Goal: Find contact information: Find contact information

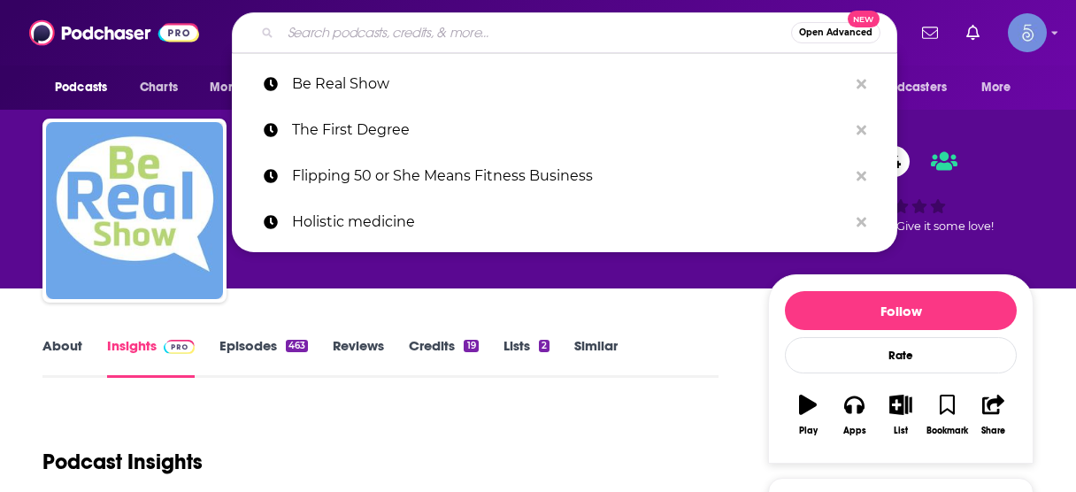
scroll to position [283, 0]
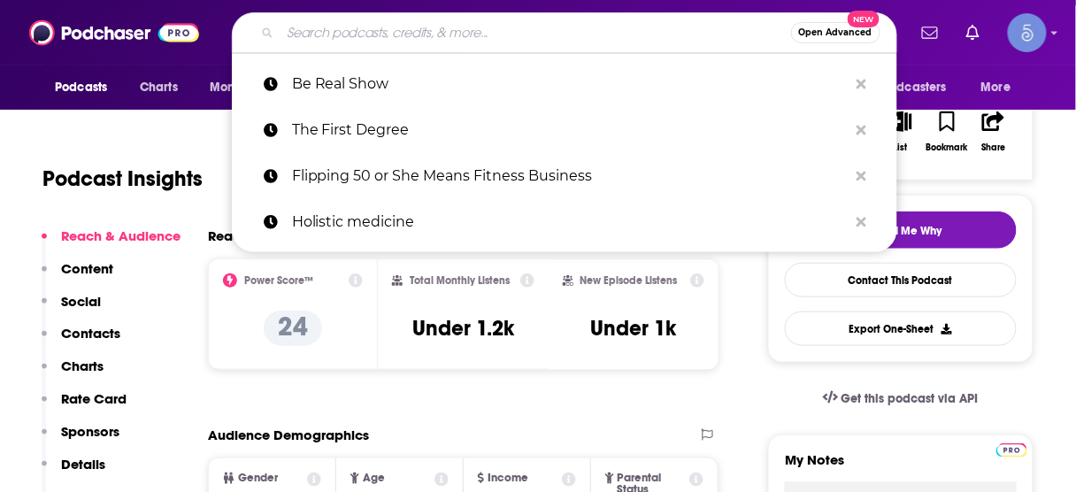
type input "Human Capital Leadership"
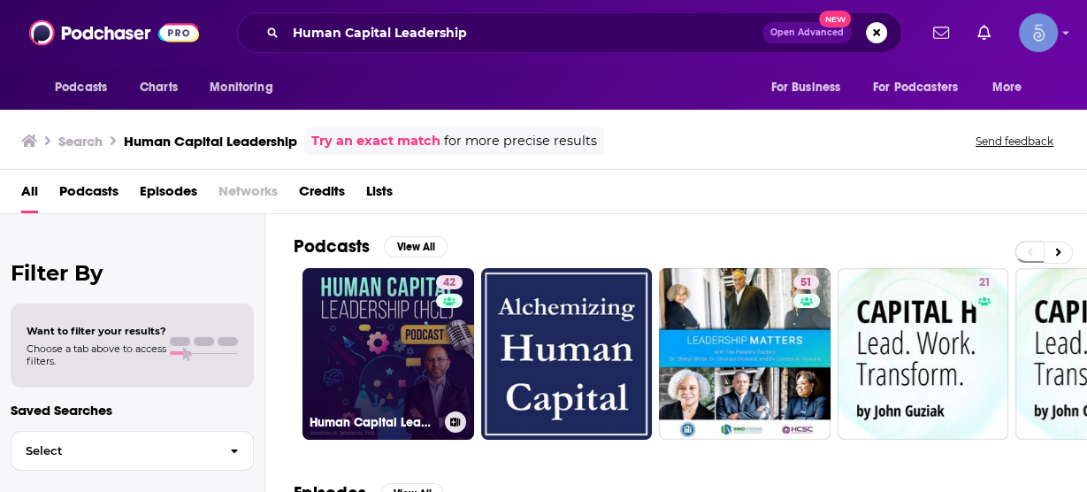
click at [413, 334] on link "42 Human Capital Leadership" at bounding box center [389, 354] width 172 height 172
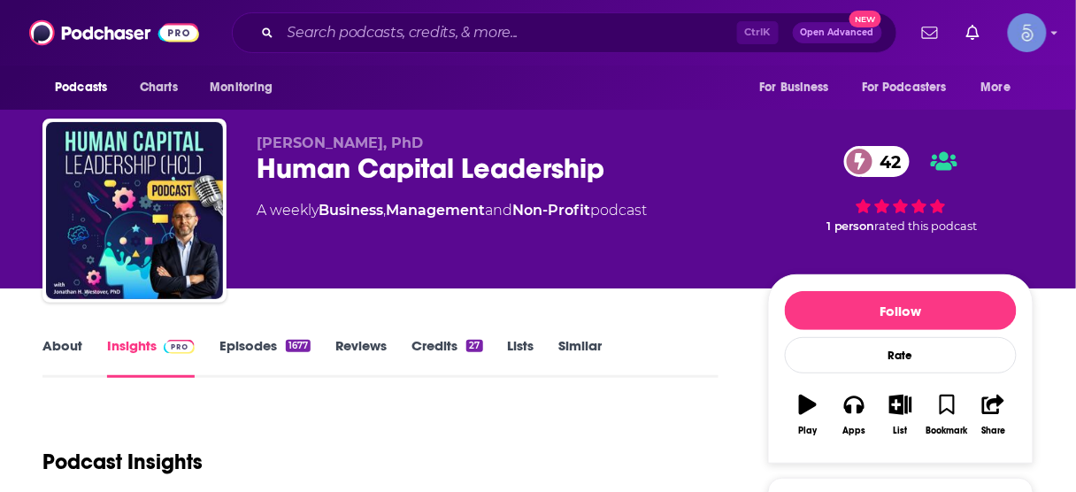
scroll to position [212, 0]
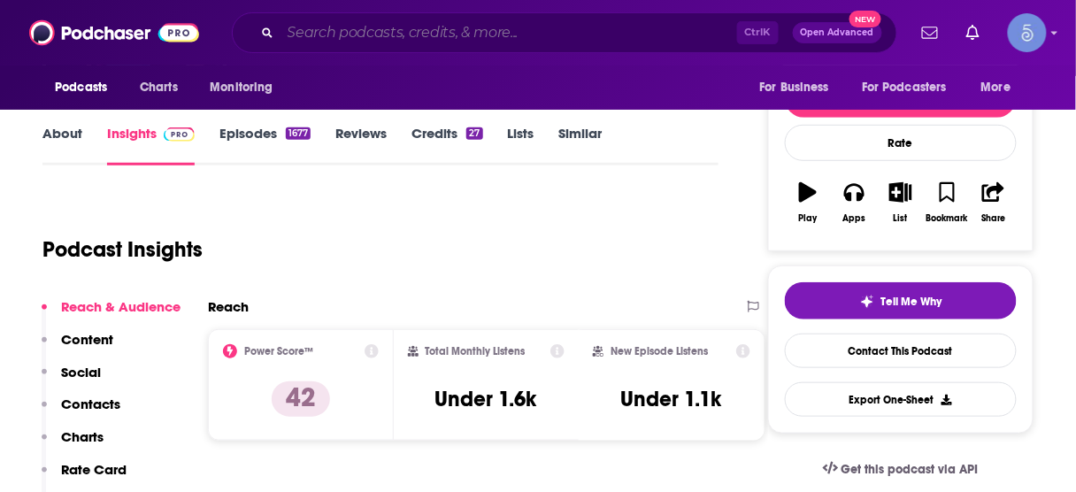
click at [512, 34] on input "Search podcasts, credits, & more..." at bounding box center [508, 33] width 456 height 28
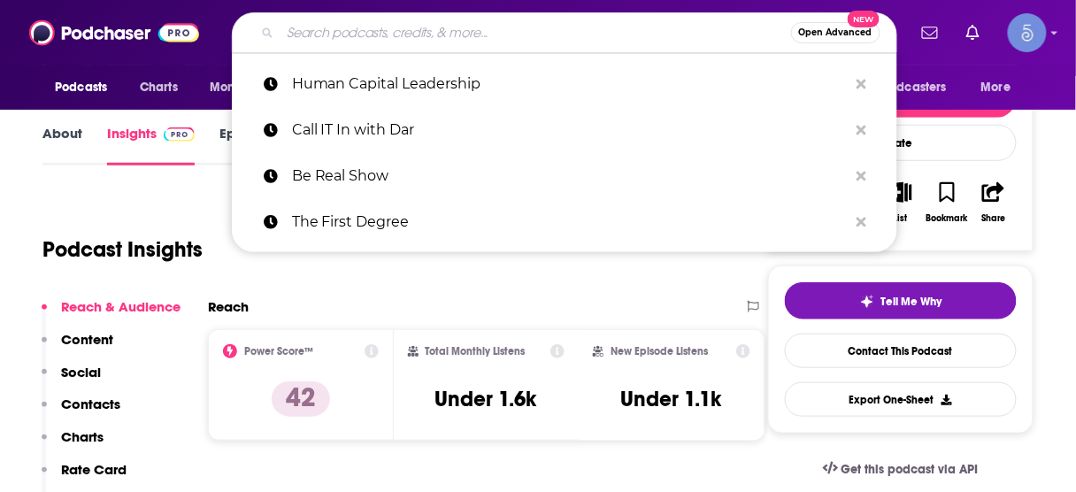
paste input "Courageous Wellness"
type input "Courageous Wellness"
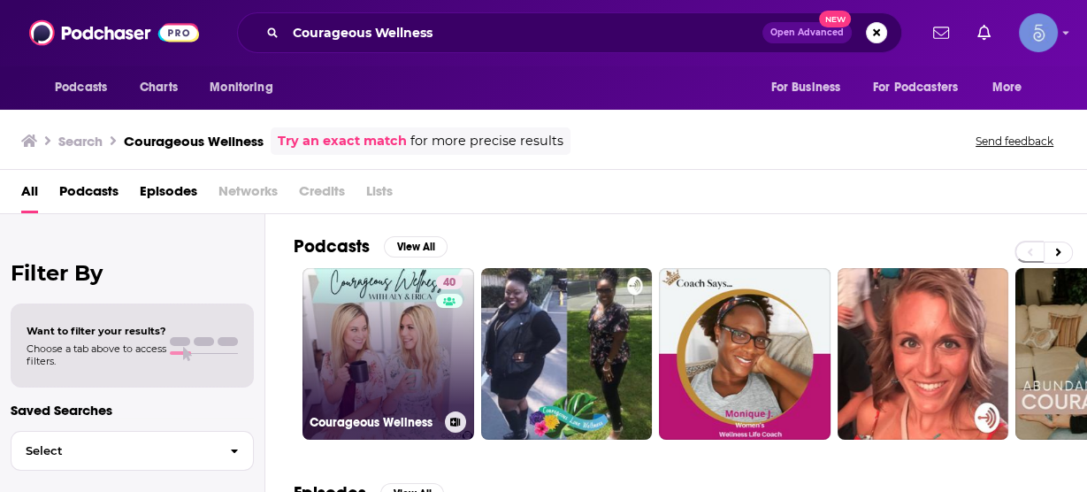
click at [388, 325] on link "40 Courageous Wellness" at bounding box center [389, 354] width 172 height 172
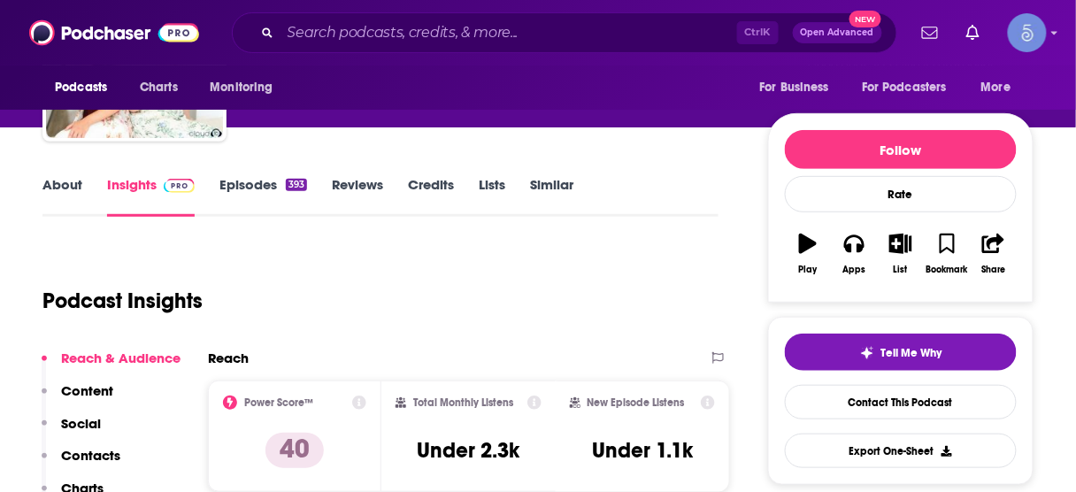
scroll to position [71, 0]
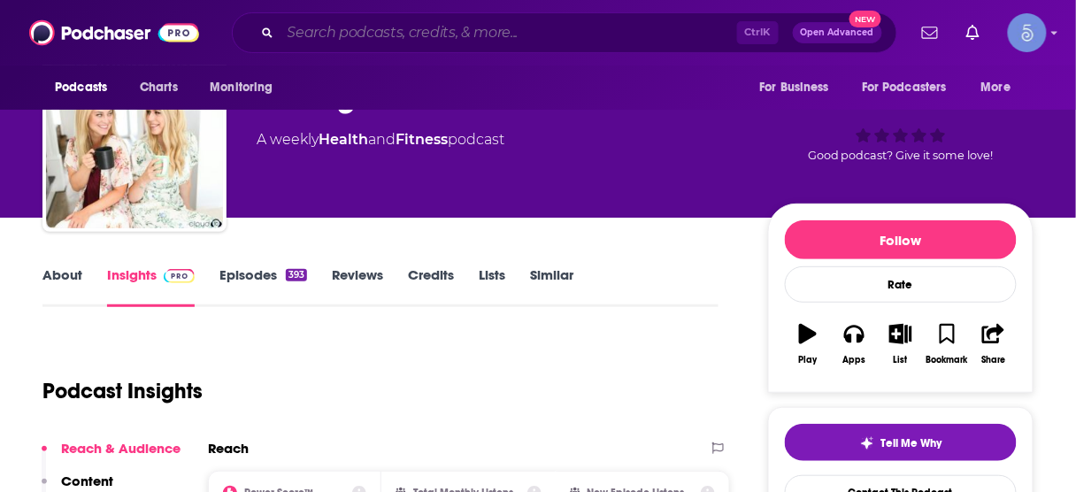
click at [568, 26] on input "Search podcasts, credits, & more..." at bounding box center [508, 33] width 456 height 28
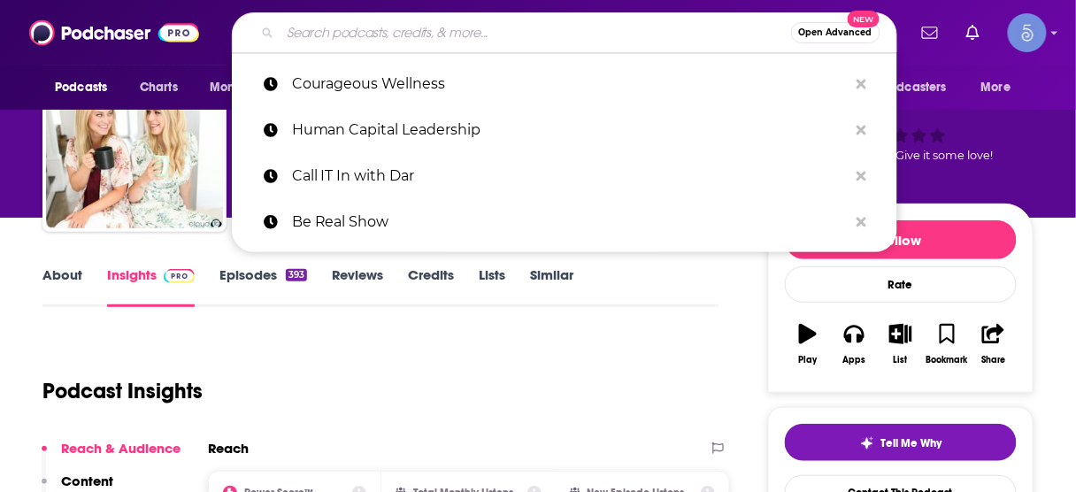
paste input "Intelligent Medicine"
type input "Intelligent Medicine"
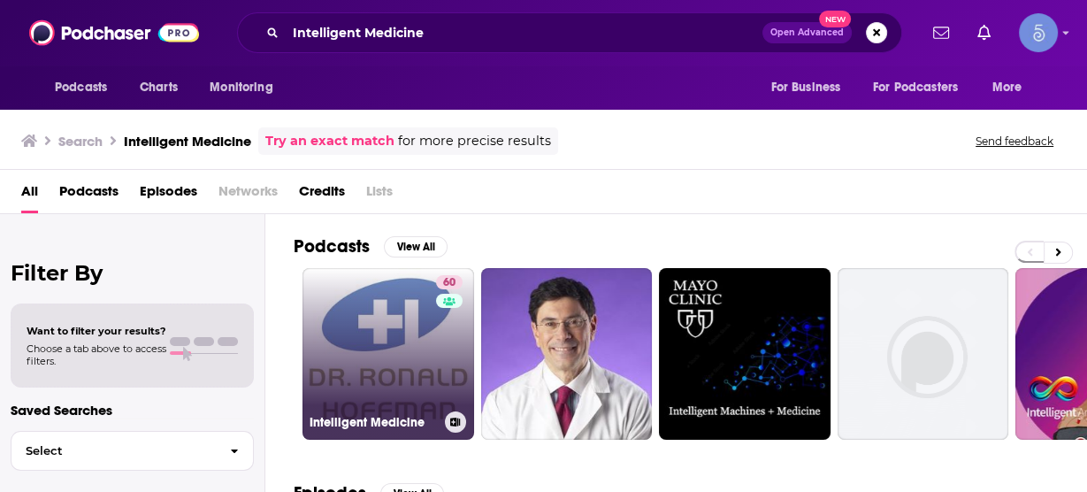
click at [364, 342] on link "60 Intelligent Medicine" at bounding box center [389, 354] width 172 height 172
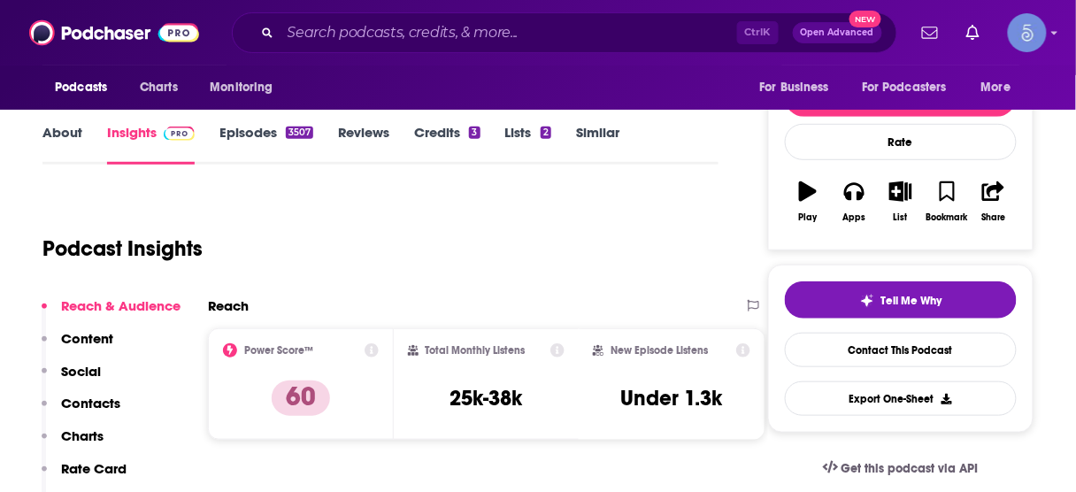
scroll to position [283, 0]
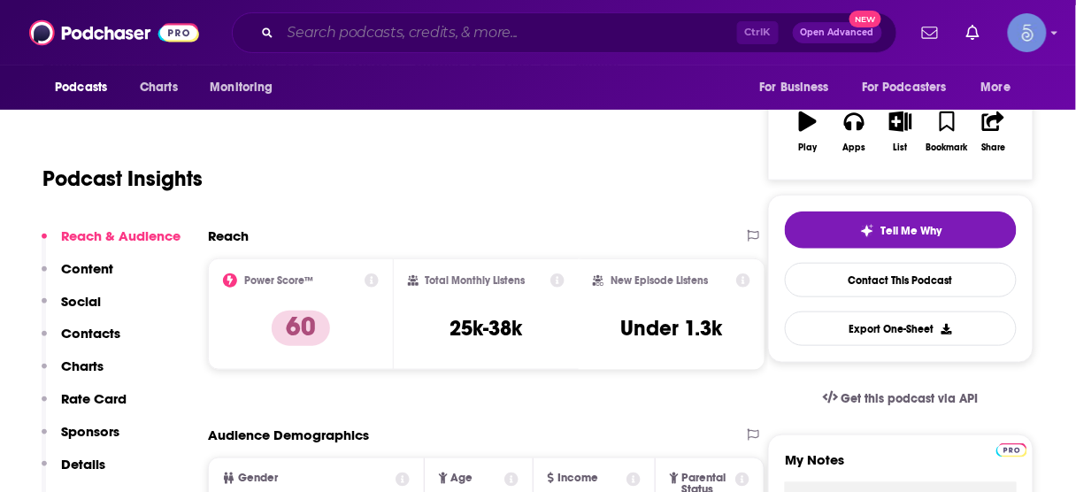
click at [533, 27] on input "Search podcasts, credits, & more..." at bounding box center [508, 33] width 456 height 28
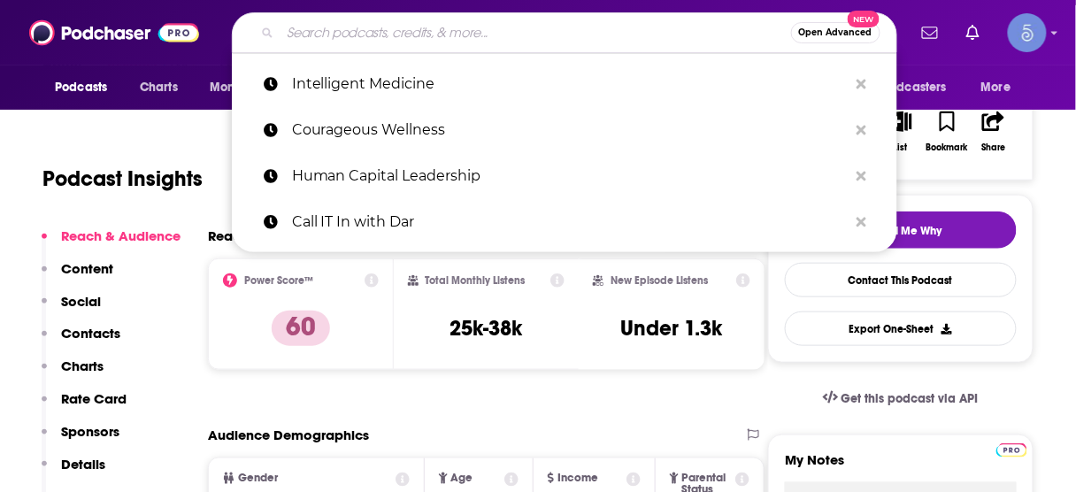
paste input "Courageous Wellness"
type input "Courageous Wellness"
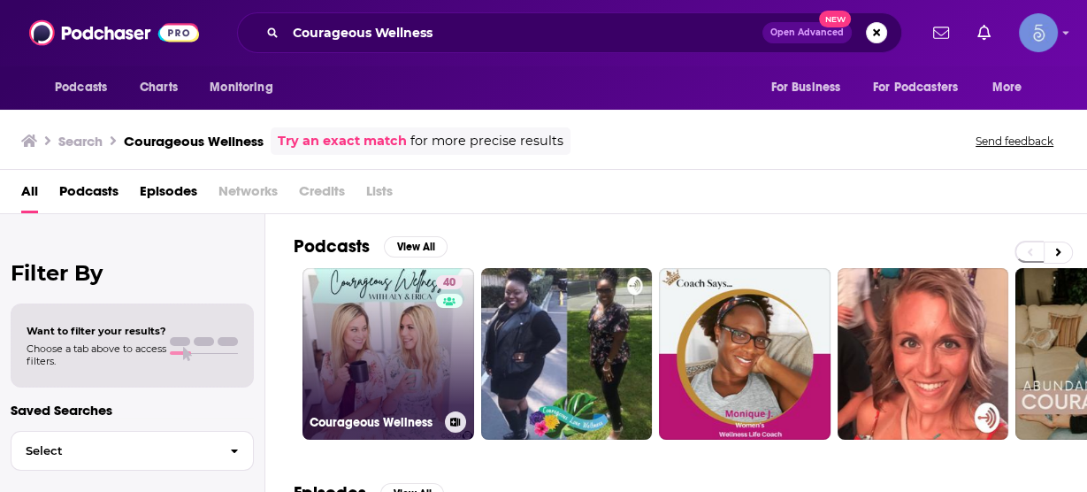
click at [387, 329] on link "40 Courageous Wellness" at bounding box center [389, 354] width 172 height 172
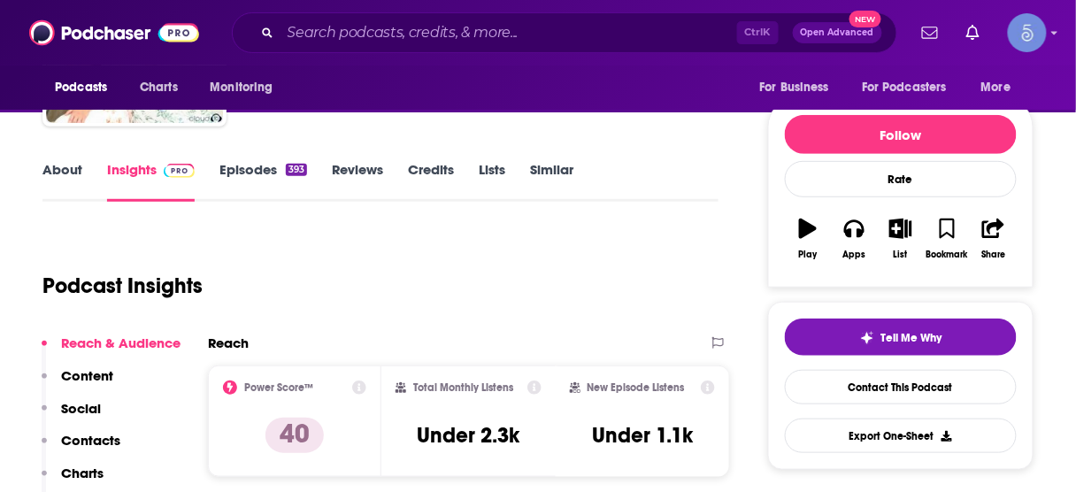
scroll to position [283, 0]
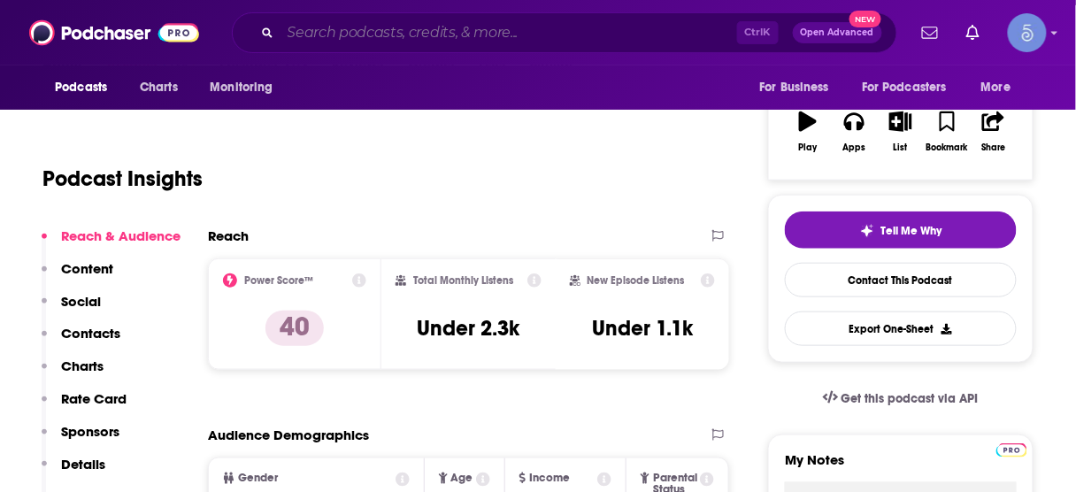
click at [451, 23] on input "Search podcasts, credits, & more..." at bounding box center [508, 33] width 456 height 28
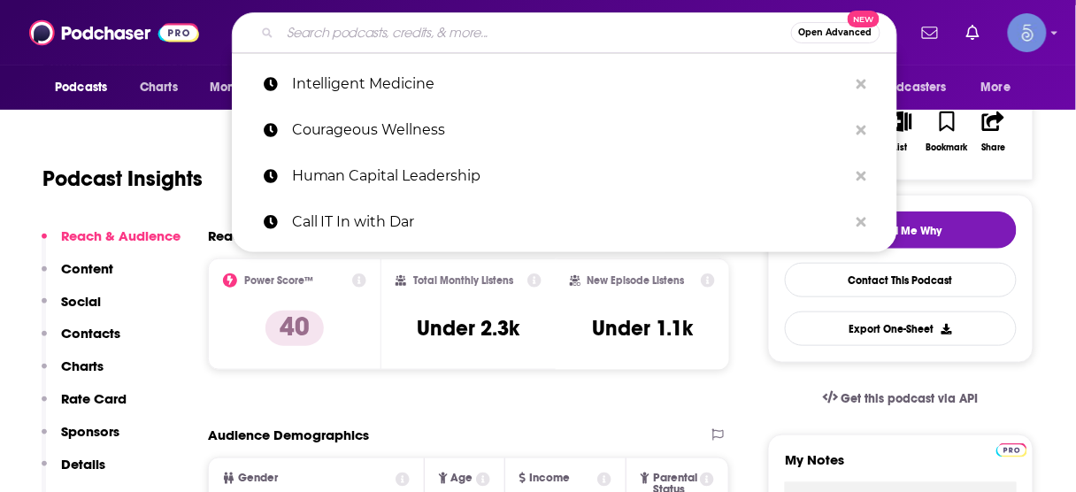
paste input "Intuitive Insights: Harnessing the Power of Intuition + Creativity in Everyday …"
type input "Intuitive Insights: Harnessing the Power of Intuition + Creativity in Everyday …"
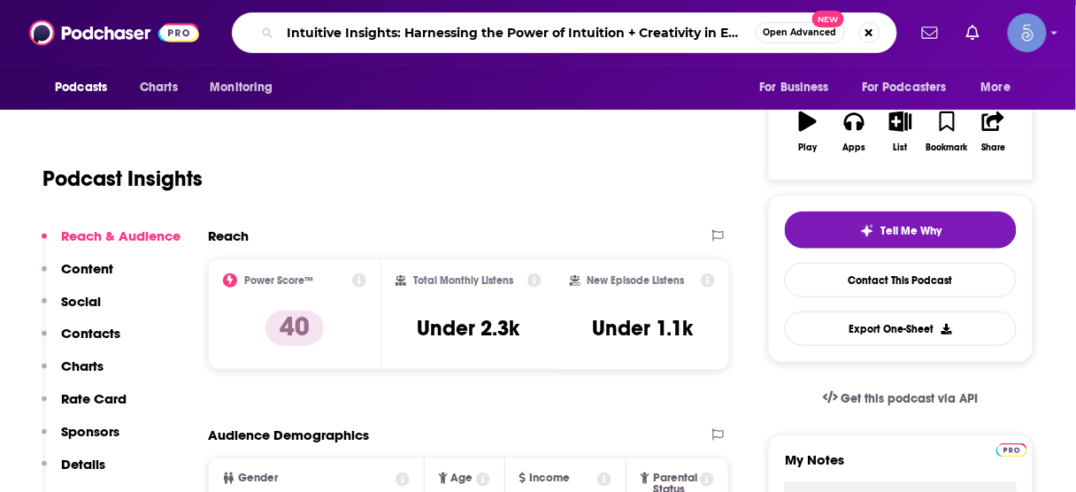
scroll to position [0, 57]
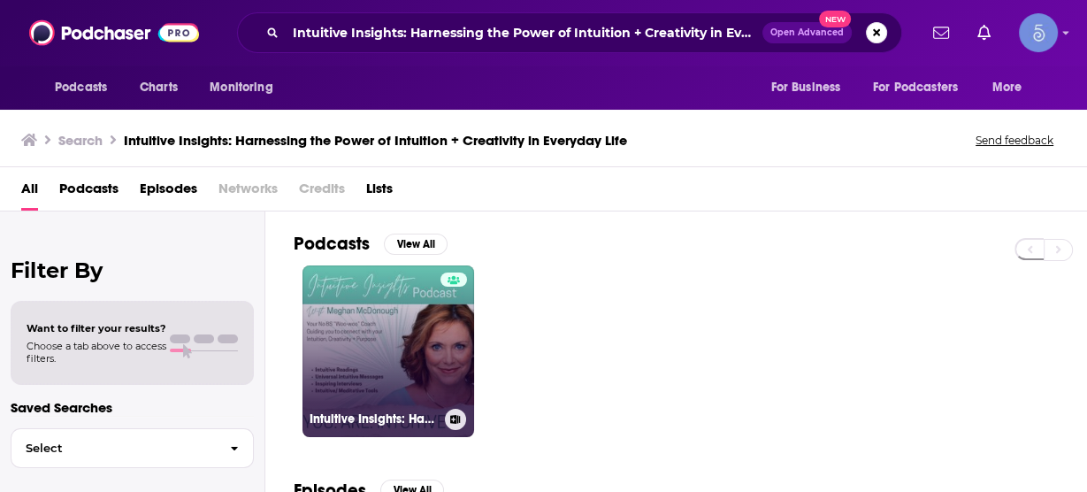
click at [374, 362] on link "Intuitive Insights: Harnessing the Power of Intuition + Creativity in Everyday …" at bounding box center [389, 351] width 172 height 172
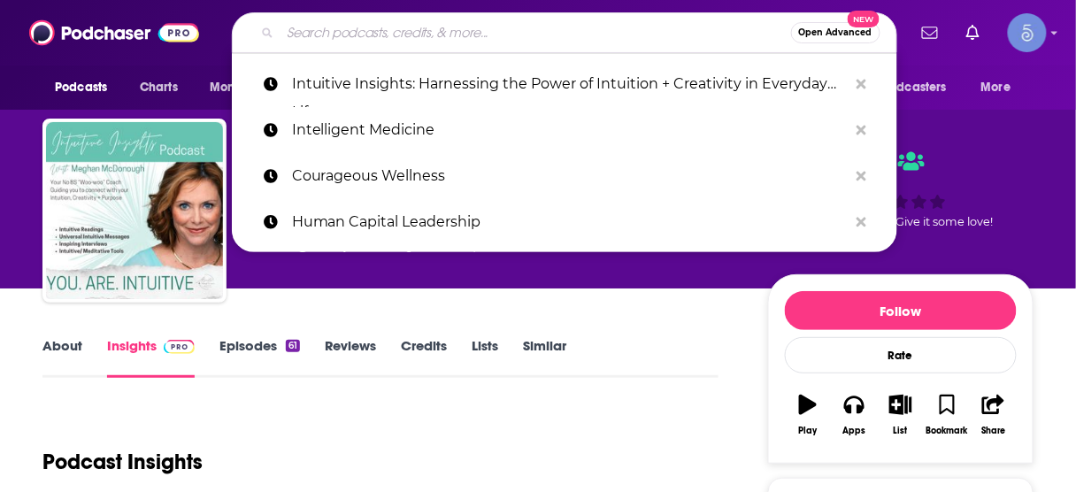
click at [453, 31] on input "Search podcasts, credits, & more..." at bounding box center [535, 33] width 510 height 28
paste input "Optimal Living Daily - Personal Development and Self-Improvement"
type input "Optimal Living Daily - Personal Development and Self-Improvement"
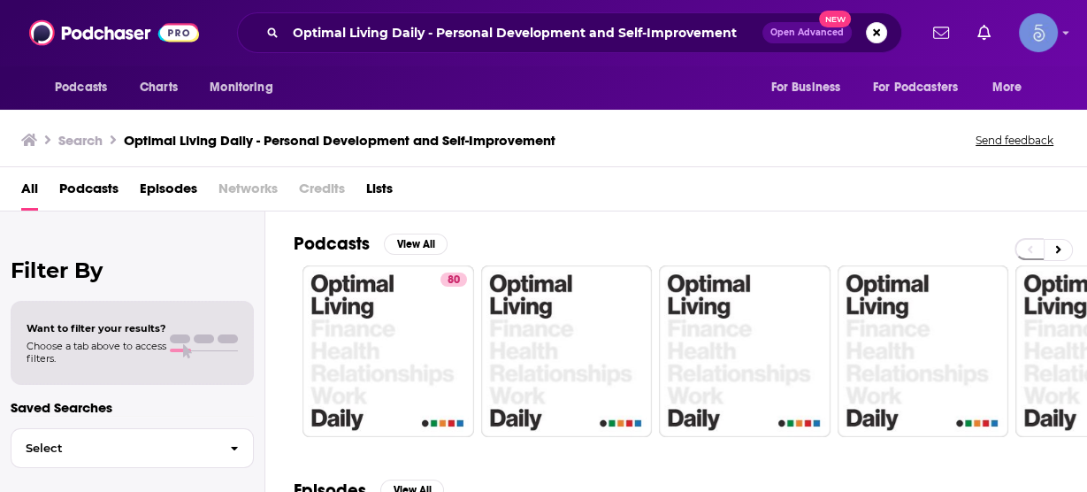
click at [78, 191] on span "Podcasts" at bounding box center [88, 192] width 59 height 36
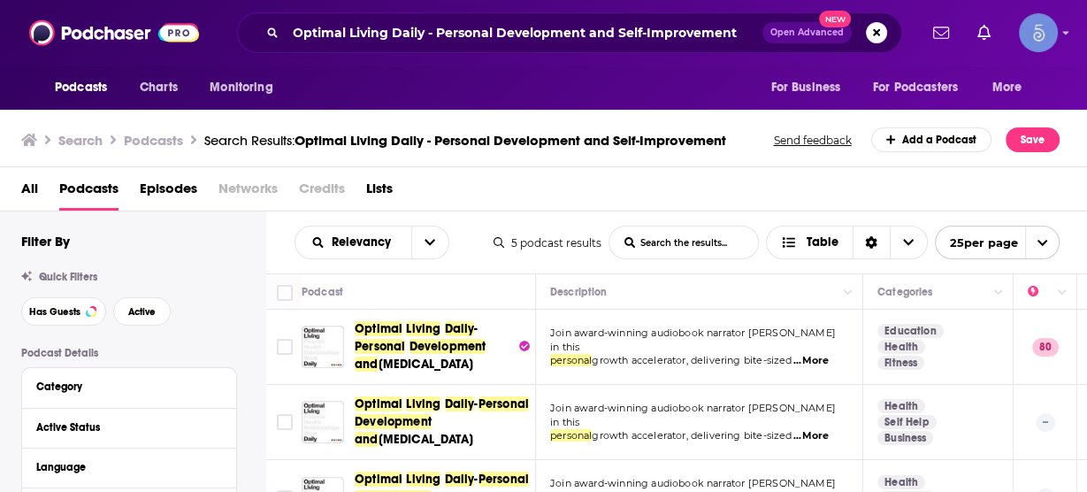
click at [28, 188] on span "All" at bounding box center [29, 192] width 17 height 36
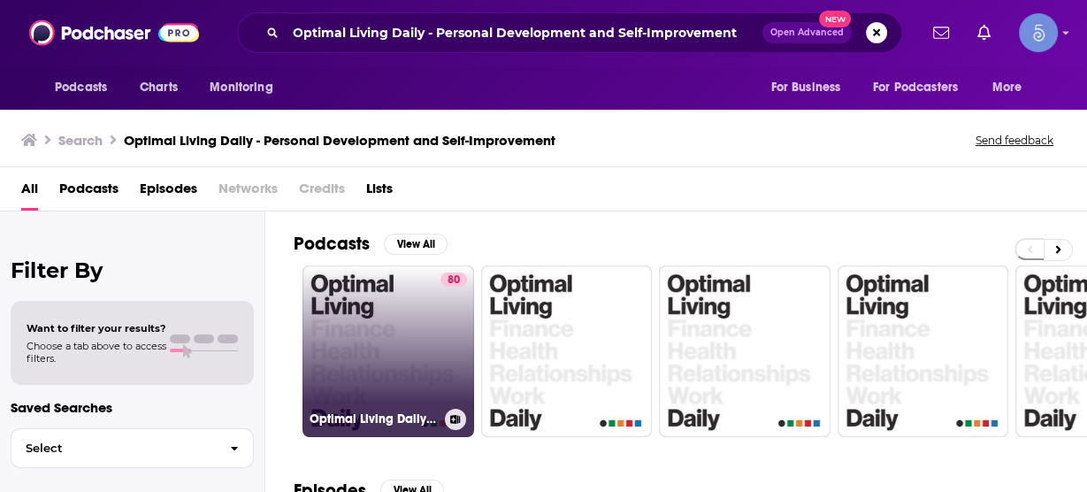
click at [395, 322] on link "80 Optimal Living Daily - Personal Development and [MEDICAL_DATA]" at bounding box center [389, 351] width 172 height 172
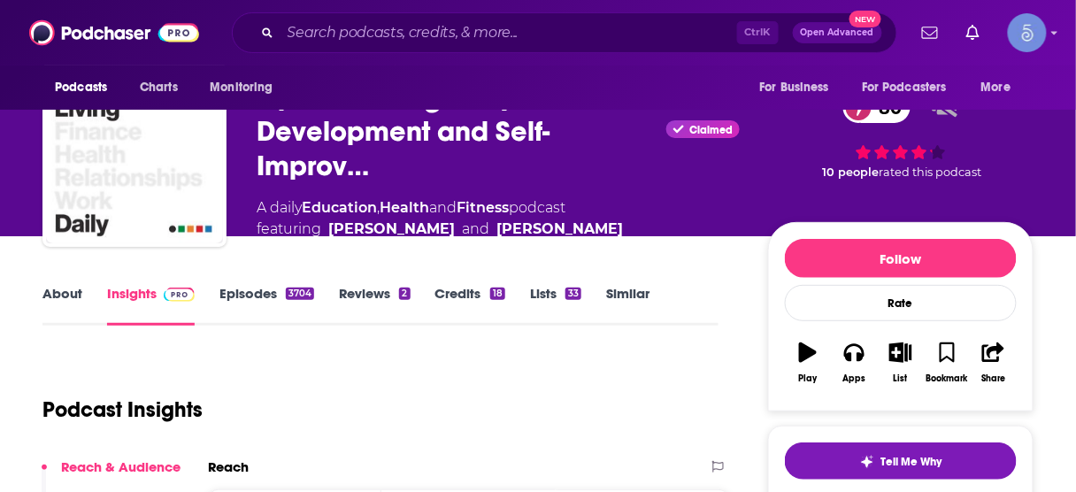
scroll to position [212, 0]
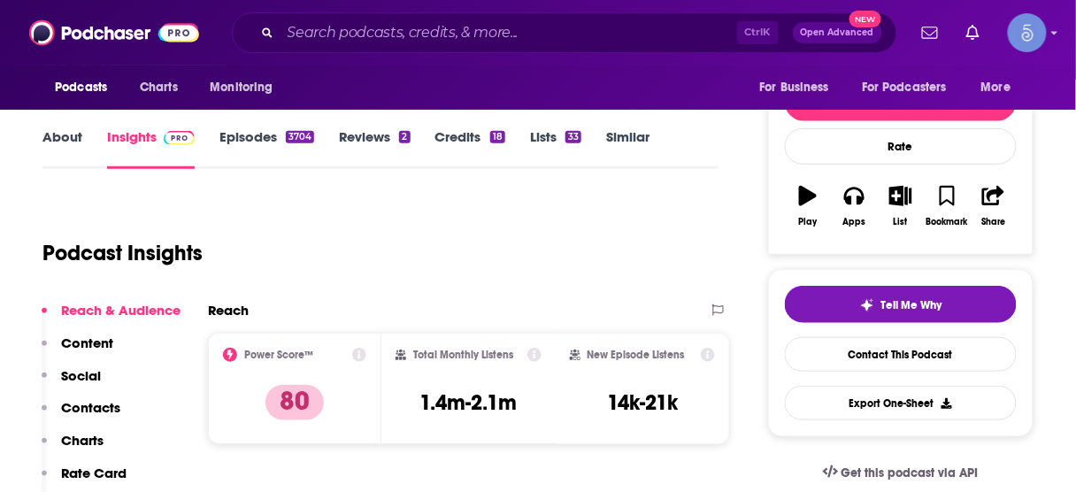
click at [118, 411] on p "Contacts" at bounding box center [90, 407] width 59 height 17
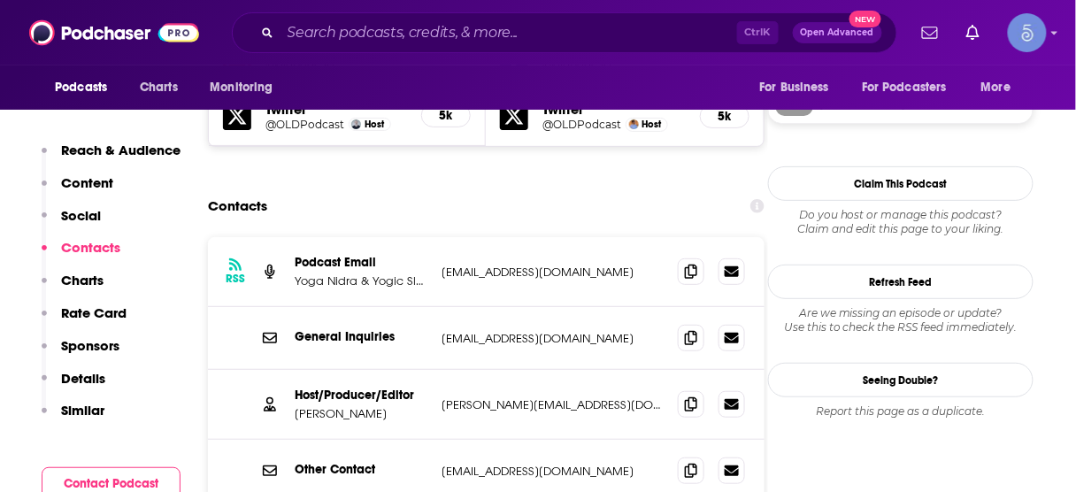
scroll to position [1748, 0]
click at [685, 329] on icon at bounding box center [691, 336] width 12 height 14
click at [694, 395] on icon at bounding box center [691, 402] width 12 height 14
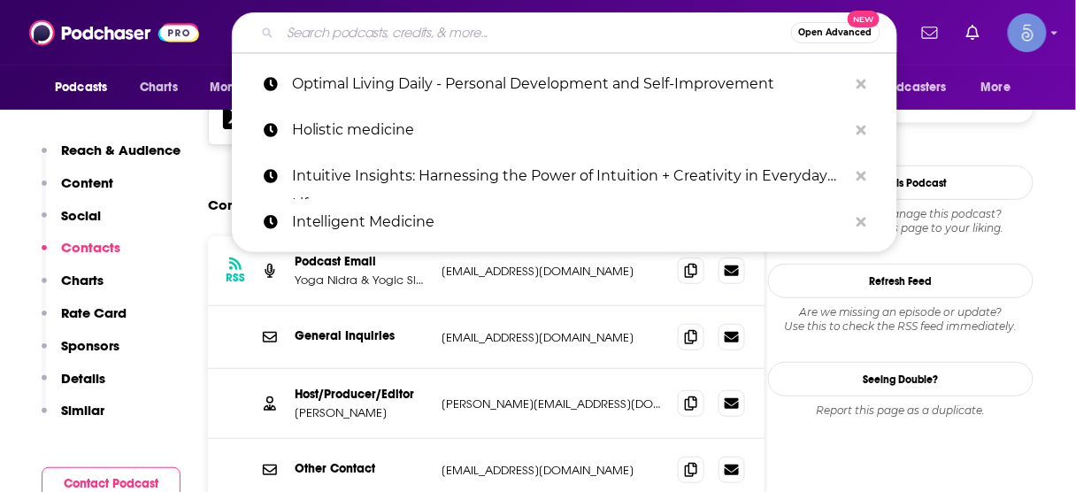
click at [470, 26] on input "Search podcasts, credits, & more..." at bounding box center [535, 33] width 510 height 28
paste input "Women of Impact"
type input "Women of Impact"
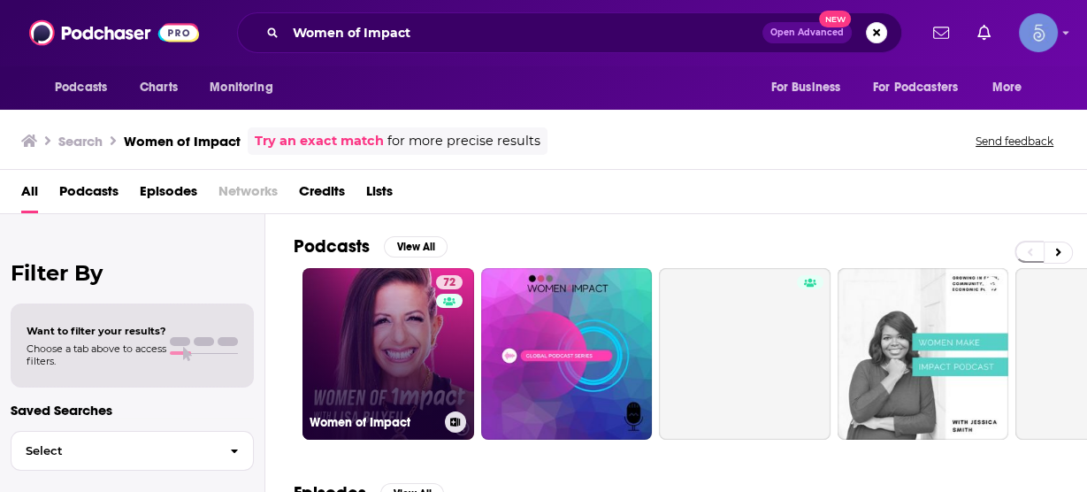
click at [404, 329] on link "72 Women of Impact" at bounding box center [389, 354] width 172 height 172
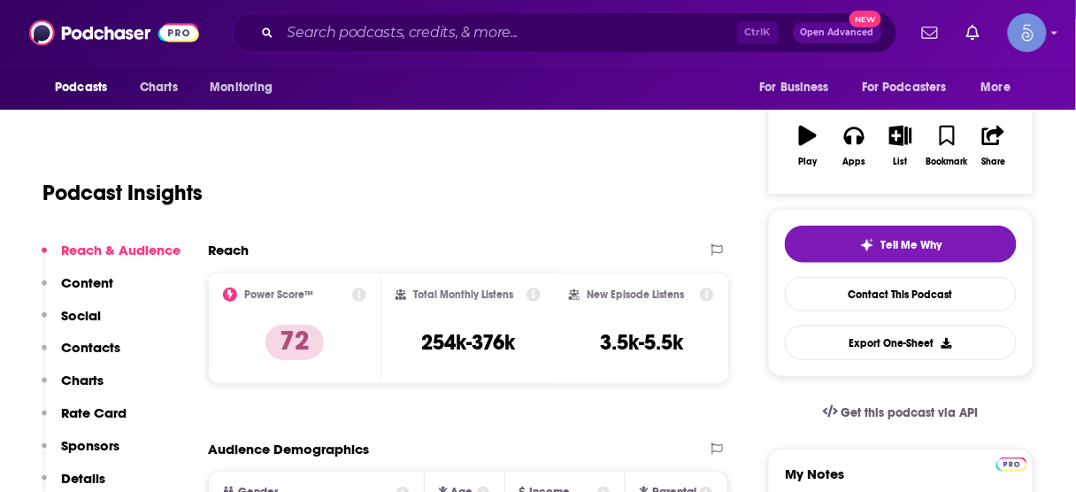
scroll to position [283, 0]
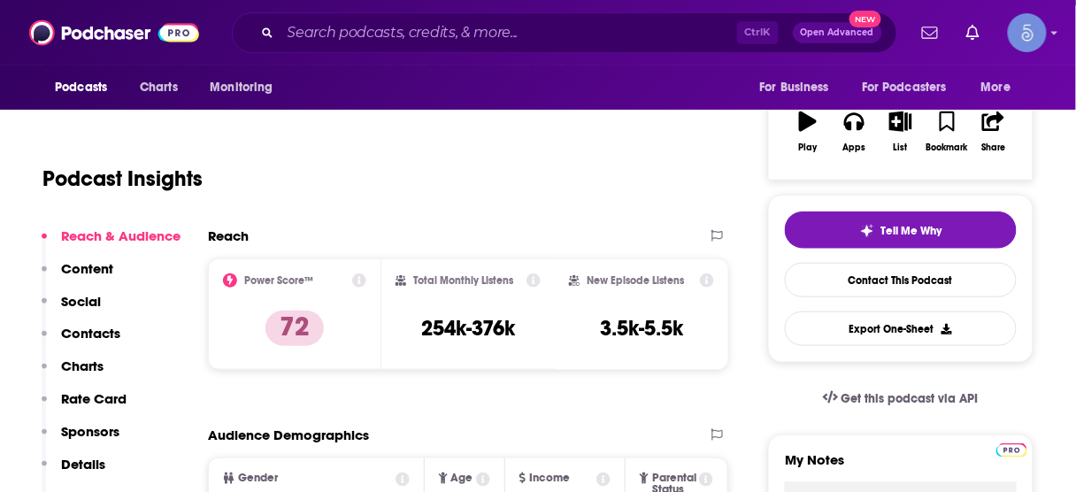
click at [110, 329] on p "Contacts" at bounding box center [90, 333] width 59 height 17
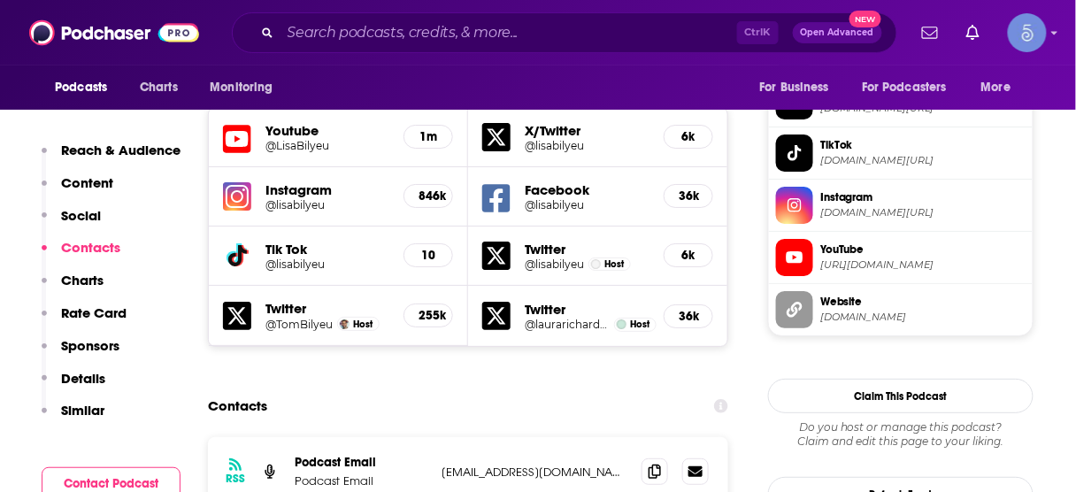
scroll to position [1687, 0]
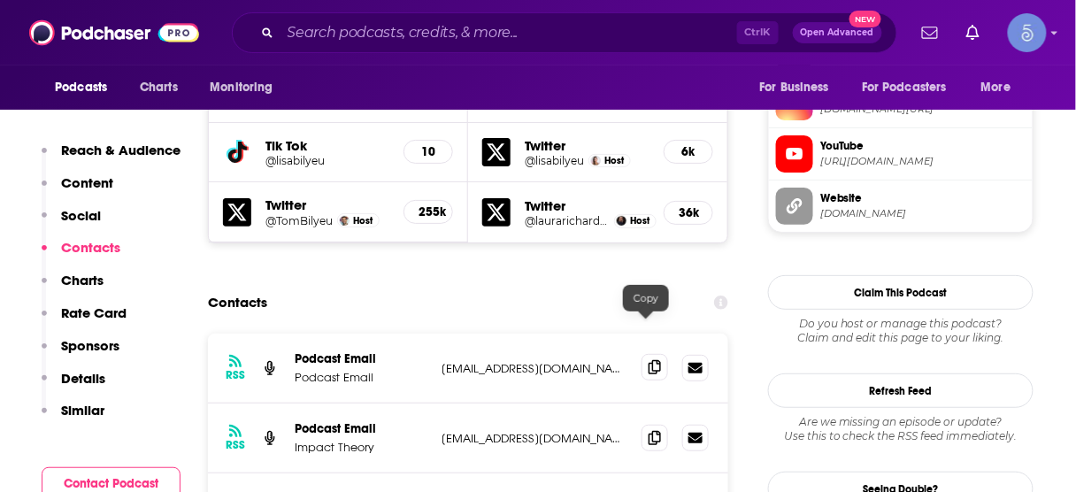
click at [648, 360] on icon at bounding box center [654, 367] width 12 height 14
click at [648, 430] on icon at bounding box center [654, 437] width 12 height 14
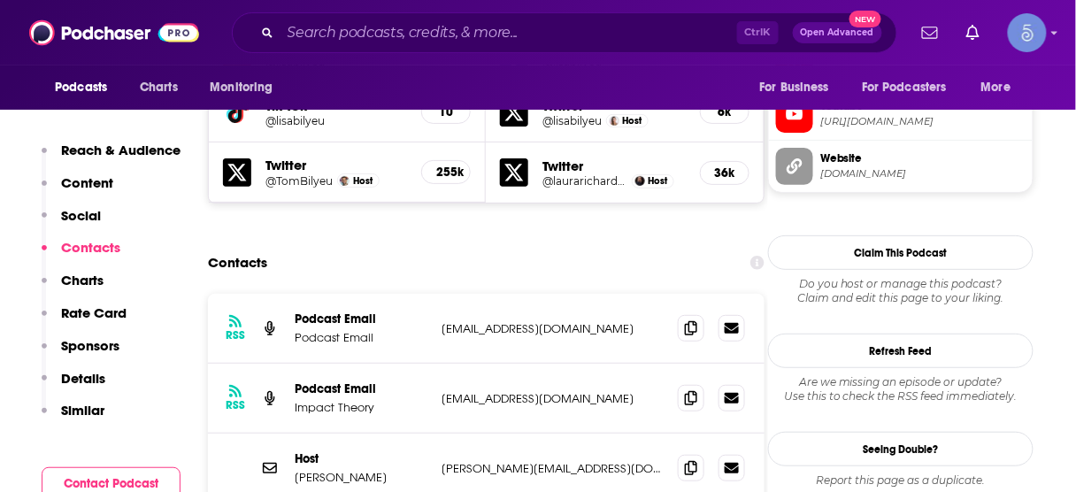
scroll to position [1758, 0]
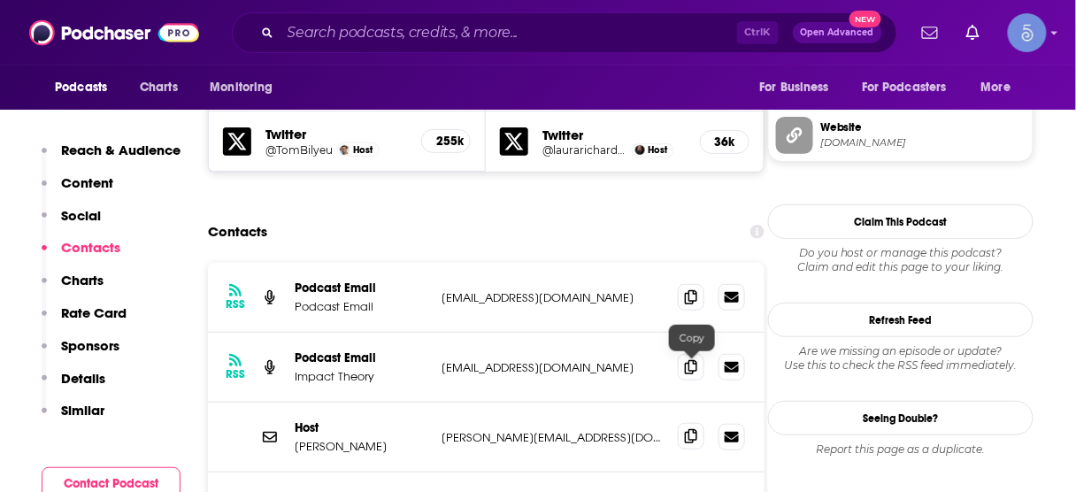
click at [689, 429] on icon at bounding box center [691, 436] width 12 height 14
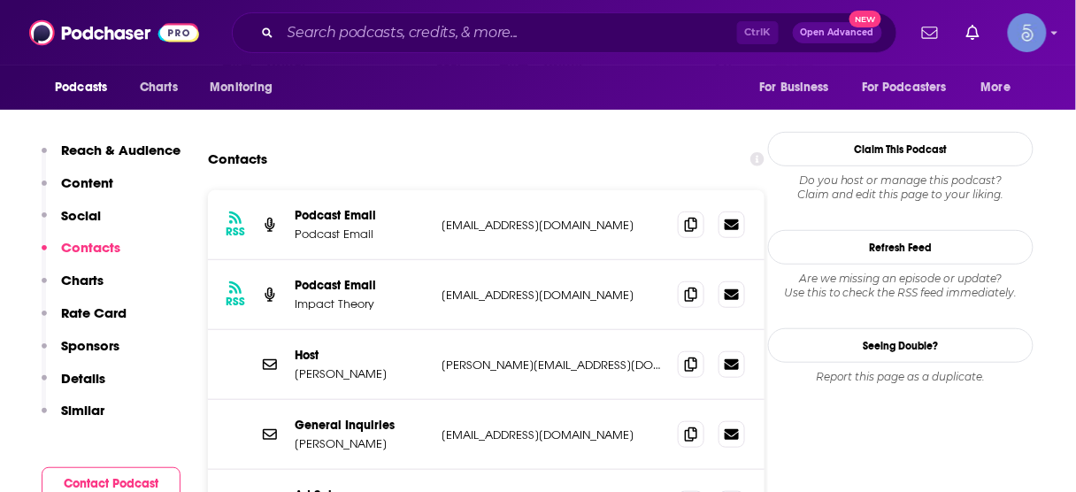
scroll to position [1899, 0]
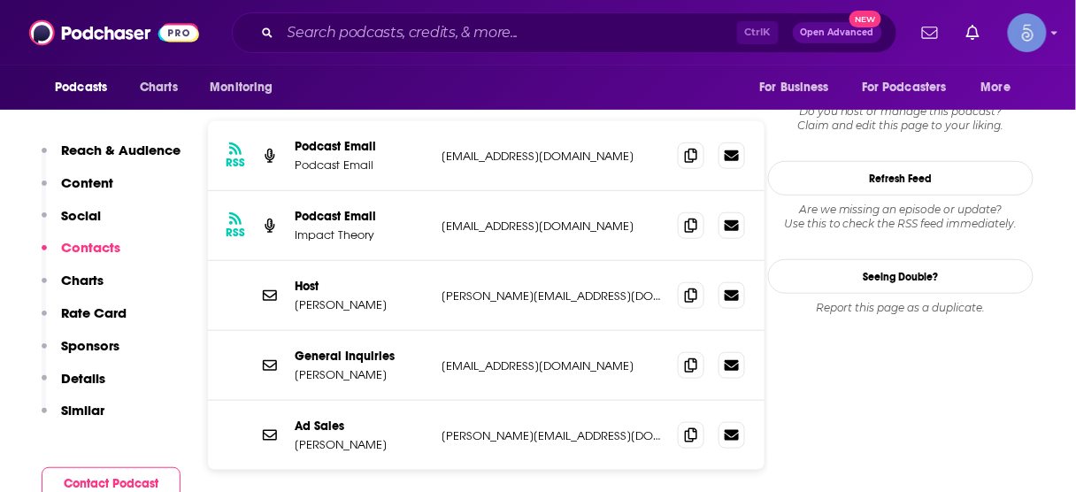
click at [553, 23] on div "Ctrl K Open Advanced New" at bounding box center [564, 32] width 665 height 41
click at [546, 33] on input "Search podcasts, credits, & more..." at bounding box center [508, 33] width 456 height 28
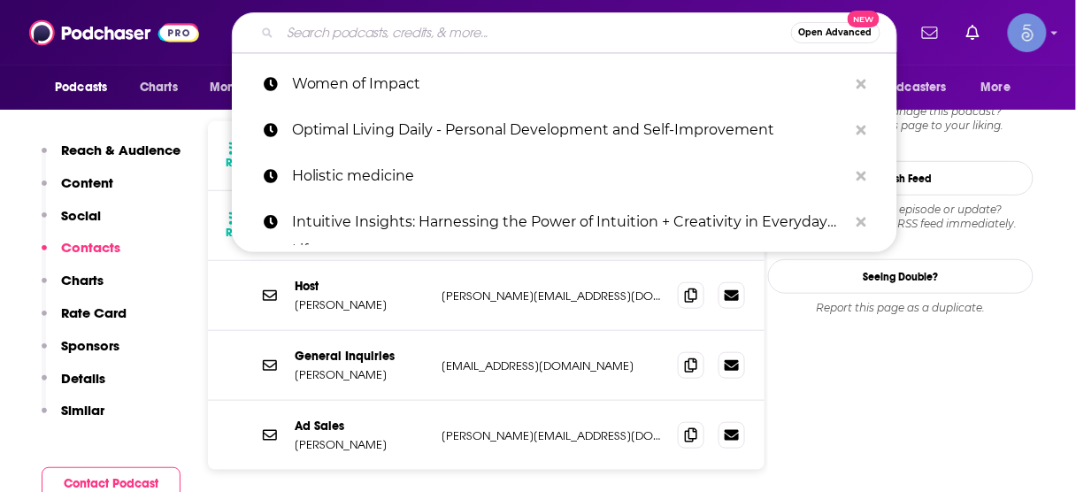
click at [484, 29] on input "Search podcasts, credits, & more..." at bounding box center [535, 33] width 510 height 28
paste input "Sounds True: Insights at the Edge"
type input "Sounds True: Insights at the Edge"
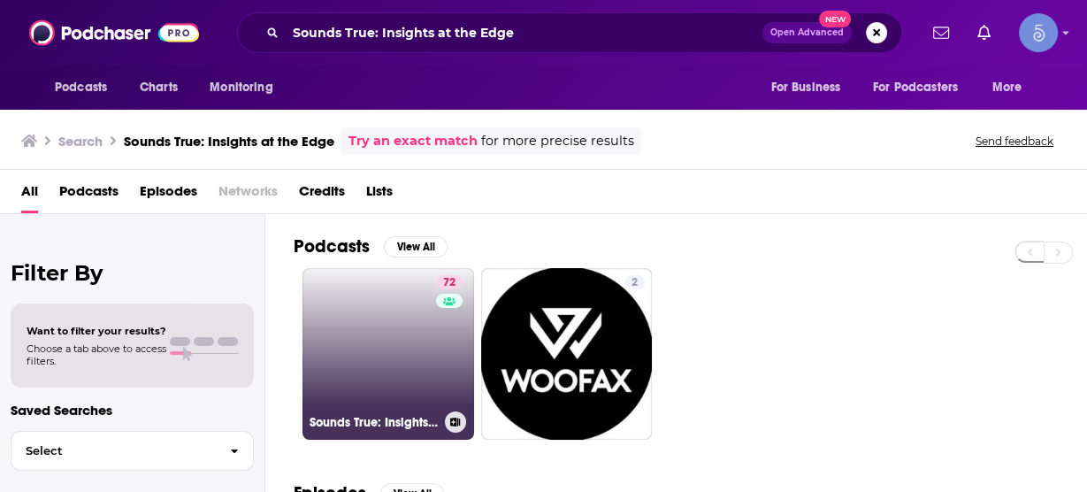
click at [410, 356] on link "72 Sounds True: Insights at the Edge" at bounding box center [389, 354] width 172 height 172
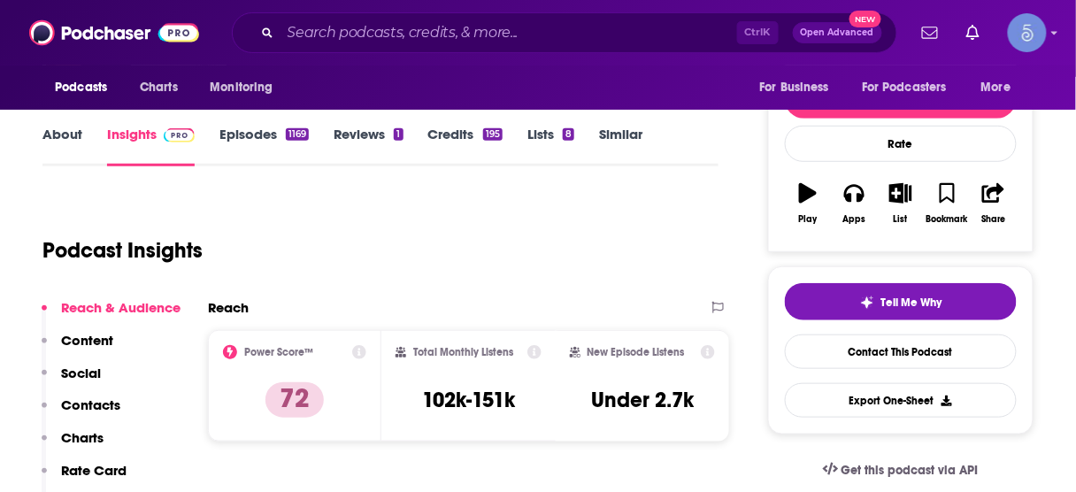
scroll to position [212, 0]
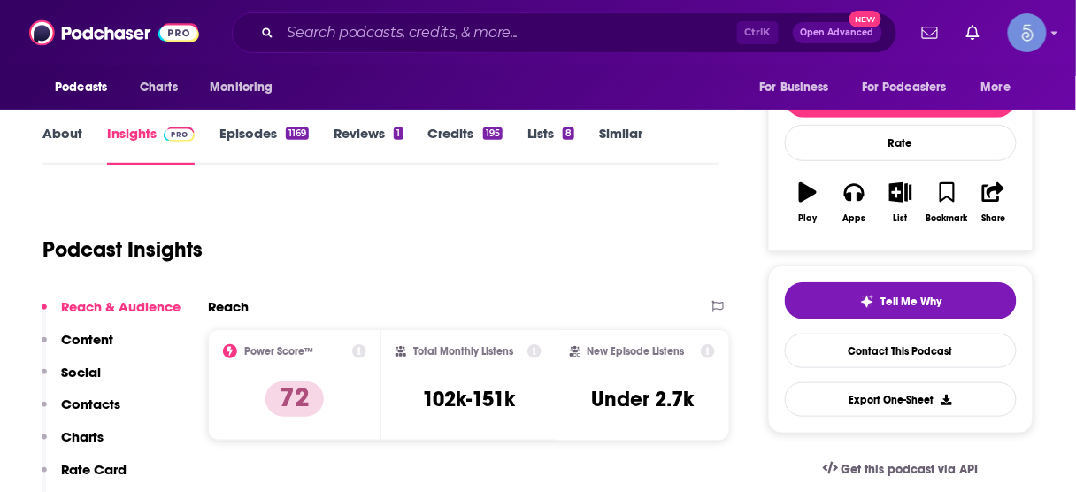
click at [96, 403] on p "Contacts" at bounding box center [90, 403] width 59 height 17
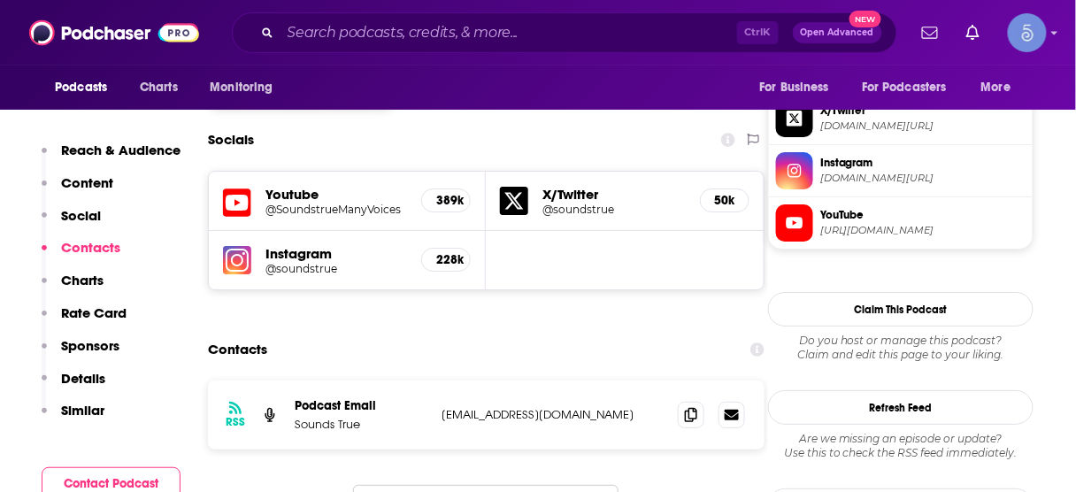
scroll to position [1515, 0]
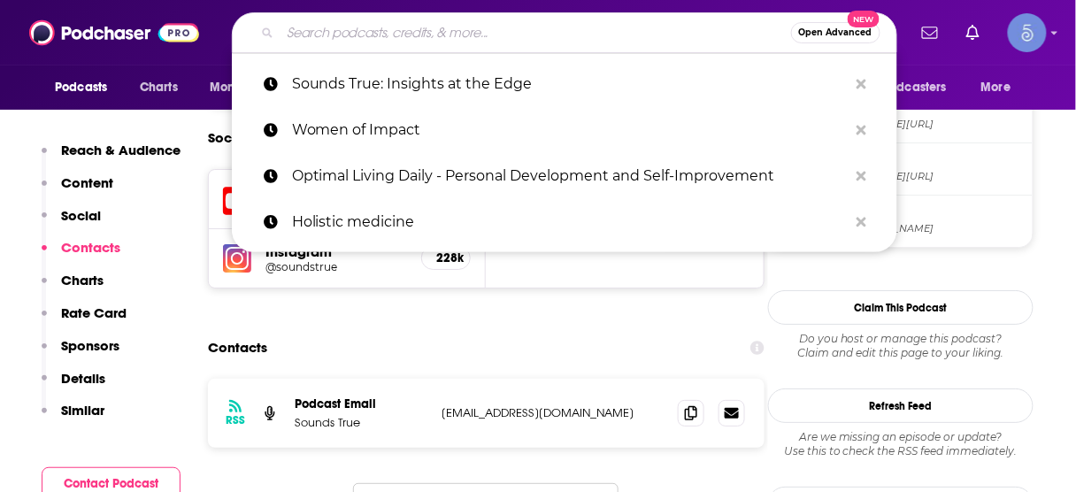
click at [593, 27] on input "Search podcasts, credits, & more..." at bounding box center [535, 33] width 510 height 28
paste input "Inner Work: A Spiritual Growth Podcast"
type input "Inner Work: A Spiritual Growth Podcast"
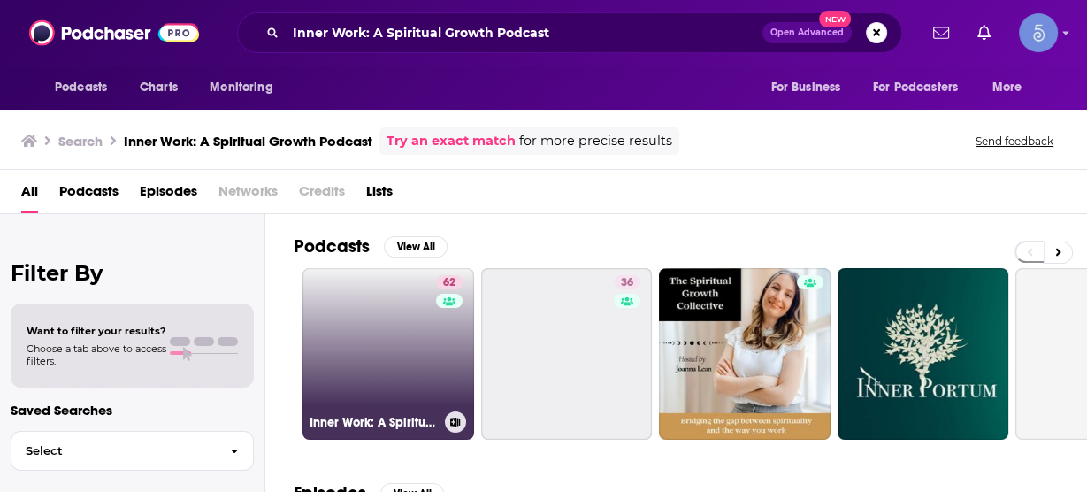
click at [397, 318] on link "62 Inner Work: A Spiritual Growth Podcast" at bounding box center [389, 354] width 172 height 172
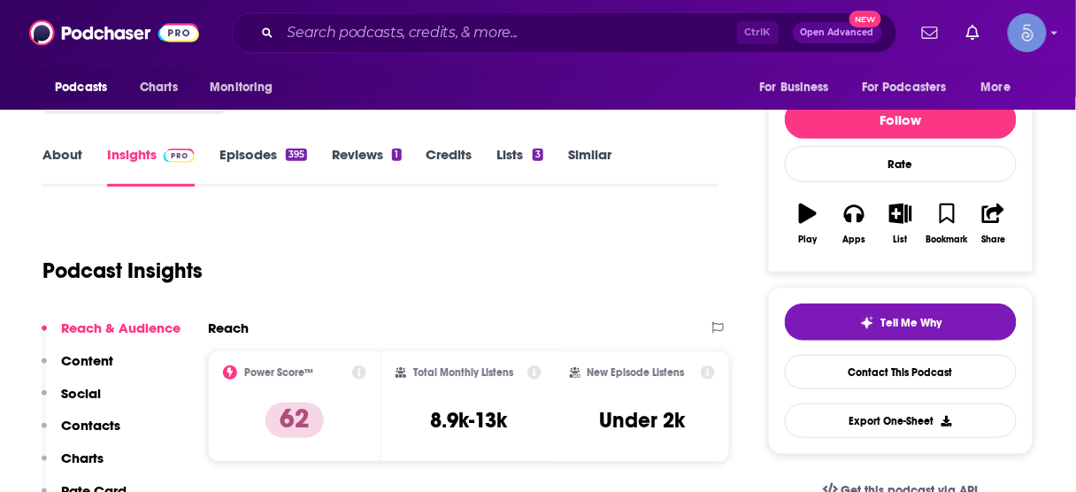
scroll to position [283, 0]
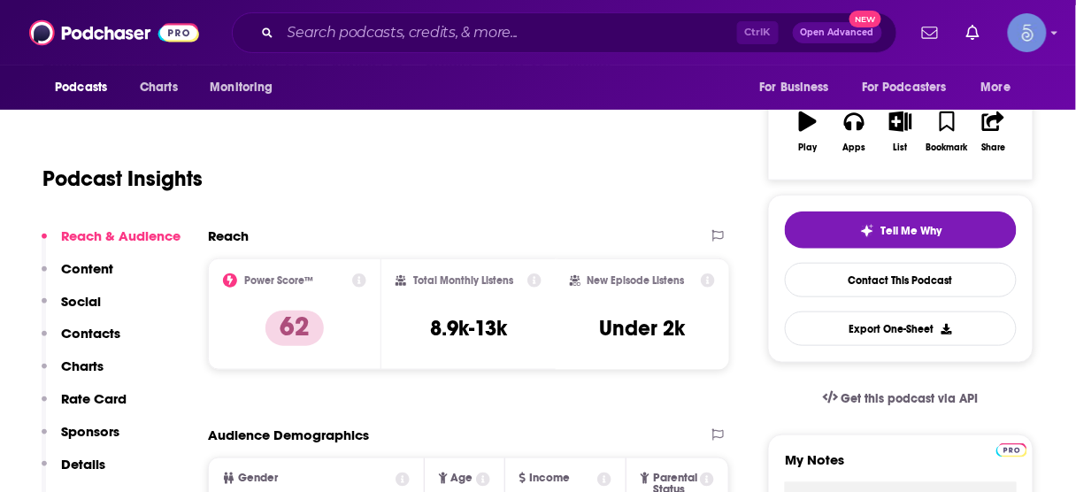
click at [87, 336] on p "Contacts" at bounding box center [90, 333] width 59 height 17
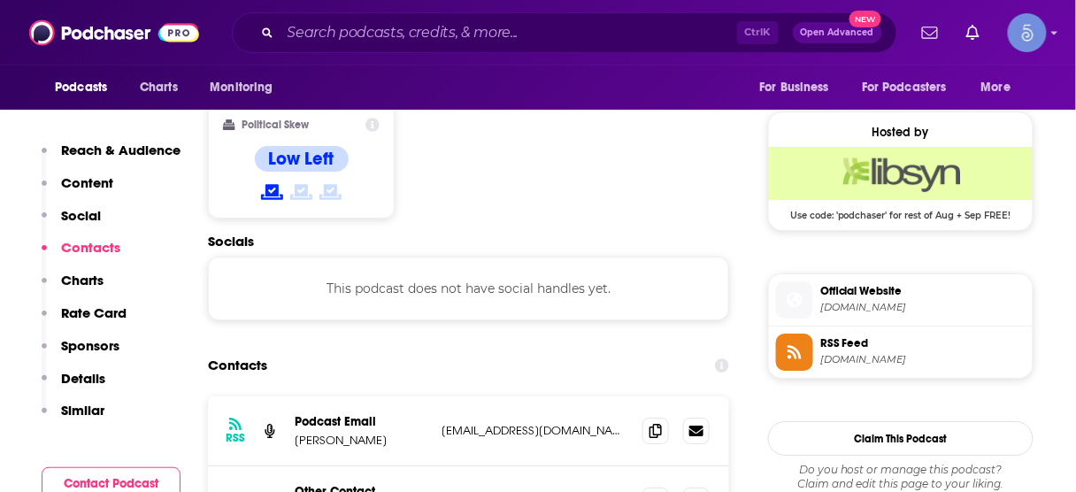
scroll to position [1410, 0]
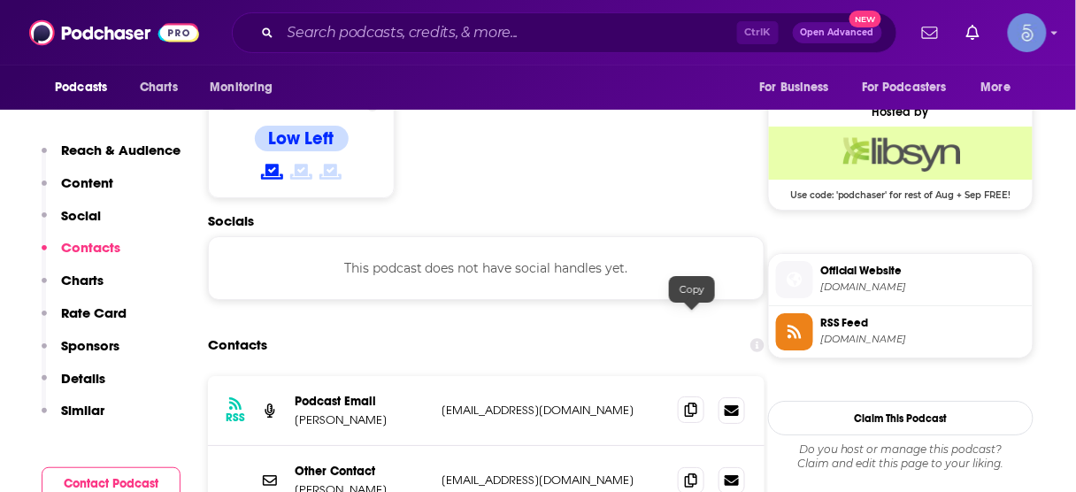
click at [691, 402] on icon at bounding box center [691, 409] width 12 height 14
